Goal: Task Accomplishment & Management: Use online tool/utility

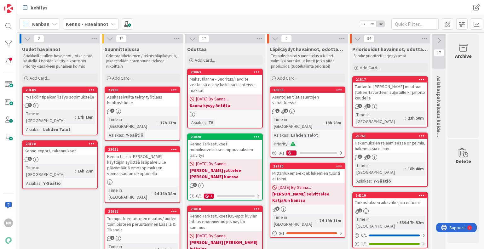
click at [111, 24] on icon at bounding box center [113, 23] width 5 height 5
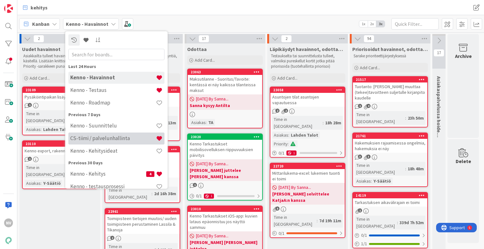
click at [103, 136] on h4 "CS-tiimi / palvelunhallinta" at bounding box center [113, 139] width 86 height 6
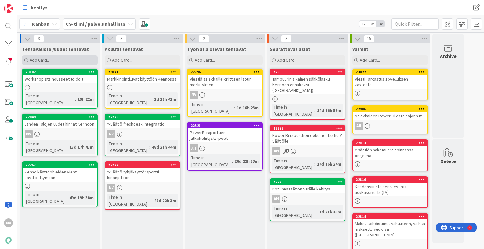
click at [47, 60] on span "Add Card..." at bounding box center [40, 60] width 20 height 6
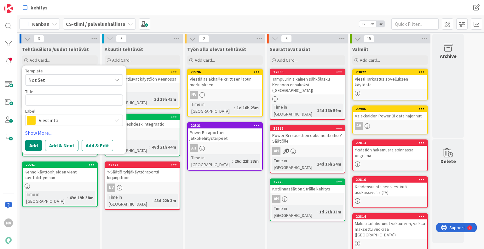
click at [50, 117] on span "Viestintä" at bounding box center [74, 120] width 70 height 9
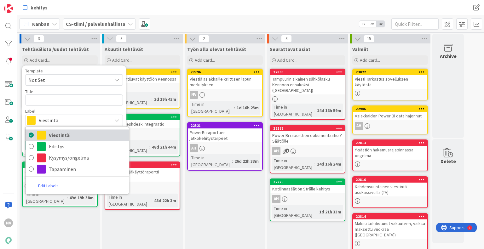
click at [50, 131] on span "Viestintä" at bounding box center [87, 135] width 77 height 9
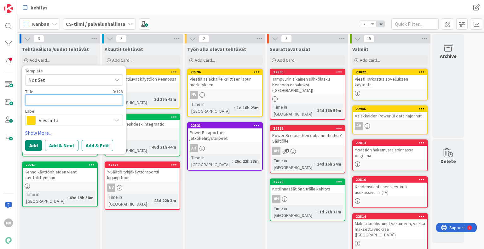
click at [52, 102] on textarea at bounding box center [74, 100] width 98 height 11
type textarea "x"
type textarea "J"
type textarea "x"
type textarea "Ju"
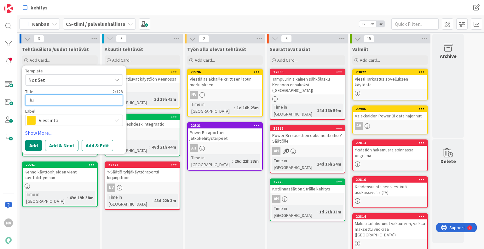
type textarea "x"
type textarea "[DATE]"
type textarea "x"
type textarea "Julk"
type textarea "x"
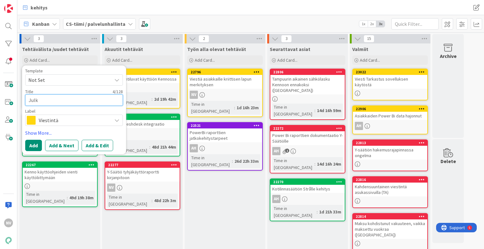
type textarea "[PERSON_NAME]"
type textarea "x"
type textarea "Julkai"
type textarea "x"
type textarea "Julkais"
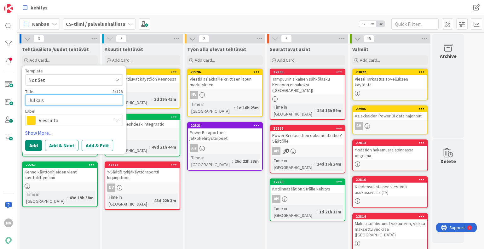
type textarea "x"
type textarea "Julkaisu"
type textarea "x"
type textarea "Julkaisut"
type textarea "x"
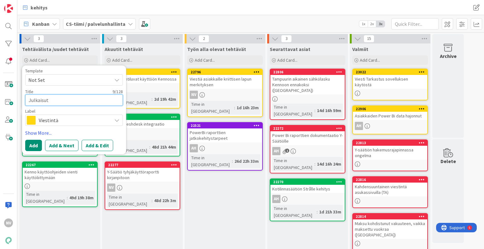
type textarea "Julkaisuti"
type textarea "x"
type textarea "Julkaisutie"
type textarea "x"
type textarea "Julkaisuties"
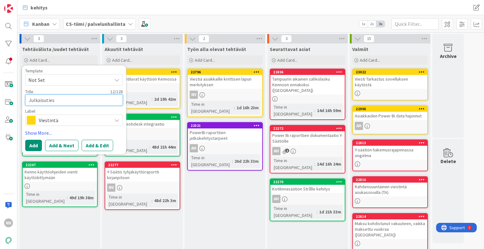
type textarea "x"
type textarea "Julkaisutie"
type textarea "x"
type textarea "Julkaisutied"
type textarea "x"
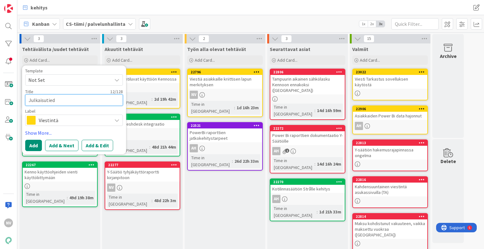
type textarea "Julkaisutiedo"
type textarea "x"
type textarea "Julkaisutiedot"
type textarea "x"
type textarea "Julkaisutiedott"
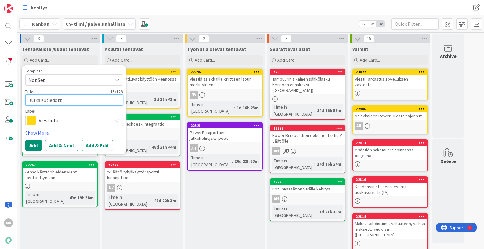
type textarea "x"
type textarea "Julkaisutiedotte"
type textarea "x"
type textarea "Julkaisutiedottee"
type textarea "x"
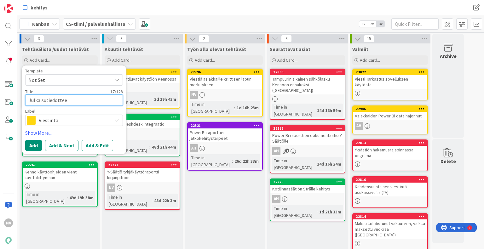
type textarea "Julkaisutiedotteen"
type textarea "x"
type textarea "Julkaisutiedotteen"
type textarea "x"
type textarea "Julkaisutiedotteen t"
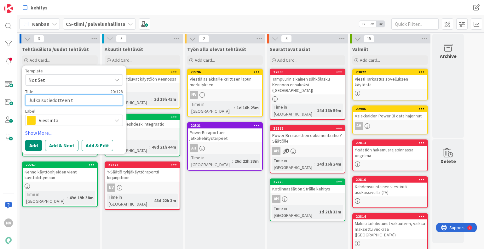
type textarea "x"
type textarea "Julkaisutiedotteen tä"
type textarea "x"
type textarea "Julkaisutiedotteen tär"
type textarea "x"
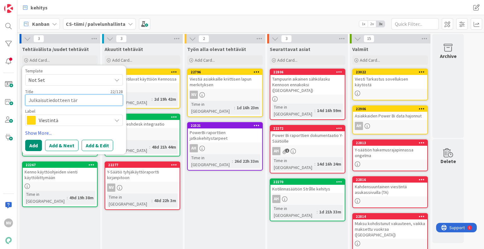
type textarea "Julkaisutiedotteen tärk"
type textarea "x"
type textarea "Julkaisutiedotteen [PERSON_NAME]"
type textarea "x"
type textarea "Julkaisutiedotteen tärkeä"
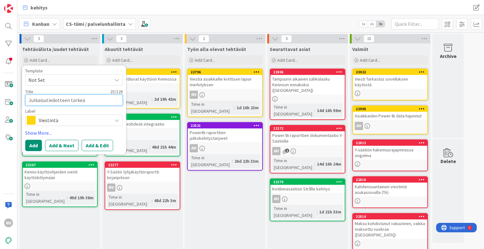
type textarea "x"
type textarea "Julkaisutiedotteen tärkeät"
type textarea "x"
type textarea "Julkaisutiedotteen tärkeät"
type textarea "x"
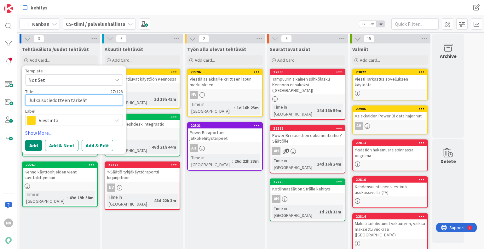
type textarea "Julkaisutiedotteen tärkeät a"
type textarea "x"
type textarea "Julkaisutiedotteen tärkeät as"
type textarea "x"
type textarea "Julkaisutiedotteen tärkeät asi"
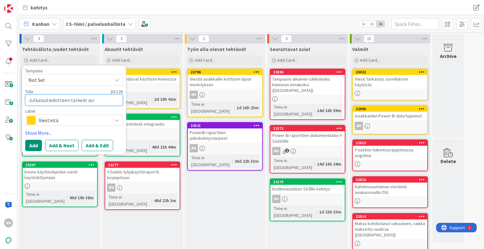
type textarea "x"
type textarea "Julkaisutiedotteen tärkeät asia"
type textarea "x"
type textarea "Julkaisutiedotteen tärkeät asiat"
click at [97, 147] on button "Add & Edit" at bounding box center [98, 145] width 32 height 11
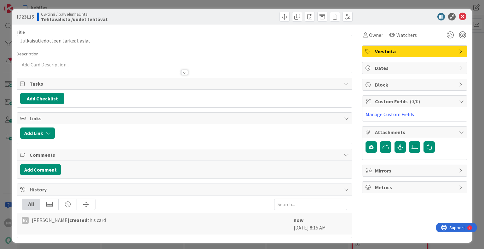
click at [181, 74] on div at bounding box center [184, 72] width 7 height 5
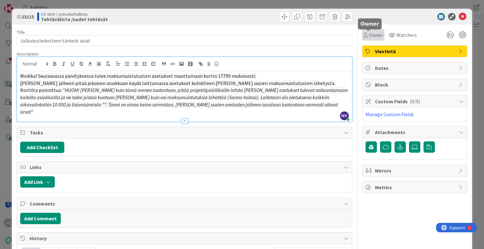
click at [371, 33] on span "Owner" at bounding box center [376, 35] width 14 height 8
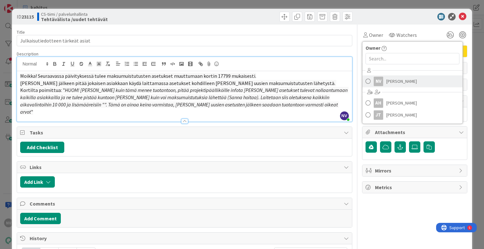
click at [387, 82] on span "[PERSON_NAME]" at bounding box center [402, 81] width 31 height 9
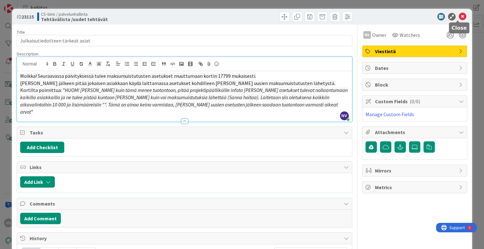
click at [461, 15] on icon at bounding box center [463, 17] width 8 height 8
